Goal: Task Accomplishment & Management: Use online tool/utility

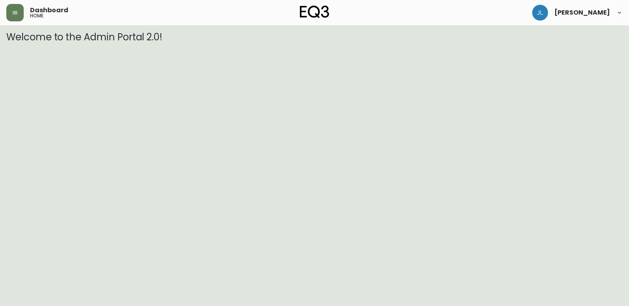
click at [45, 43] on html "Dashboard home [PERSON_NAME] Welcome to the Admin Portal 2.0!" at bounding box center [314, 21] width 629 height 43
click at [25, 13] on div "Dashboard home" at bounding box center [109, 12] width 206 height 17
click at [22, 13] on button "button" at bounding box center [14, 12] width 17 height 17
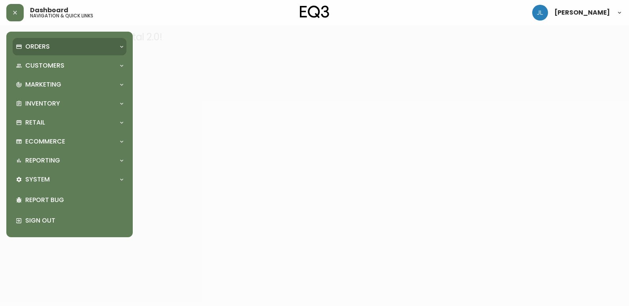
click at [61, 43] on div "Orders" at bounding box center [66, 46] width 100 height 9
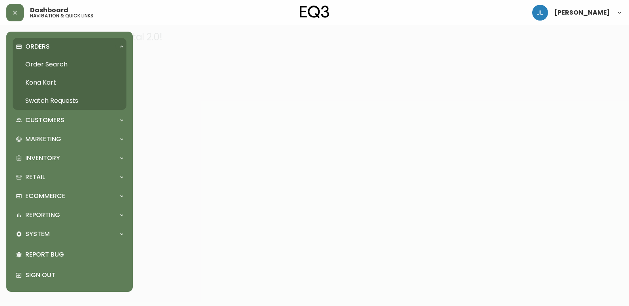
click at [63, 62] on link "Order Search" at bounding box center [70, 64] width 114 height 18
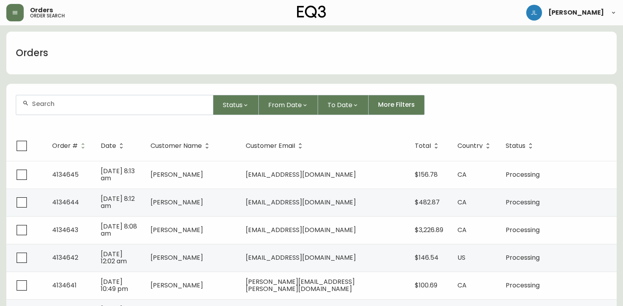
click at [119, 107] on div at bounding box center [114, 104] width 197 height 19
paste input "We're sorry that you’ve had some concerns with your order and appreciate the op…"
type input "We're sorry that you’ve had some concerns with your order and appreciate the op…"
